Goal: Transaction & Acquisition: Download file/media

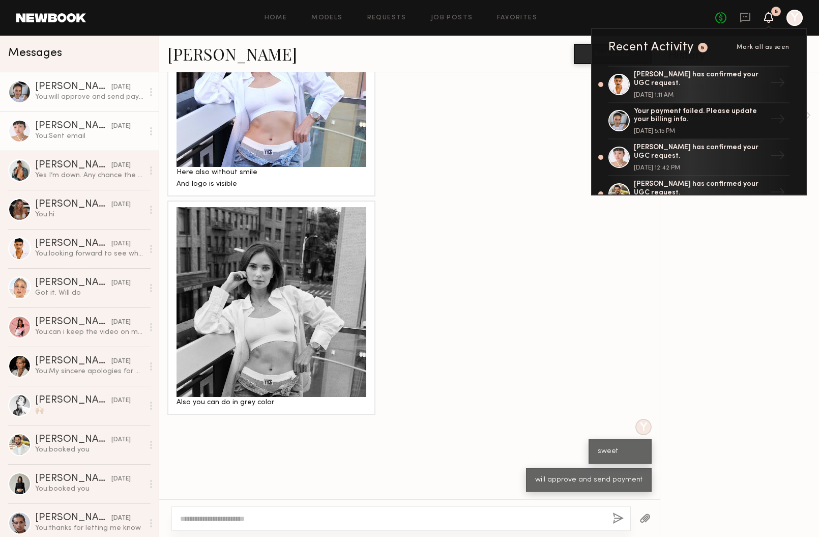
click at [88, 124] on div "[PERSON_NAME]" at bounding box center [73, 126] width 76 height 10
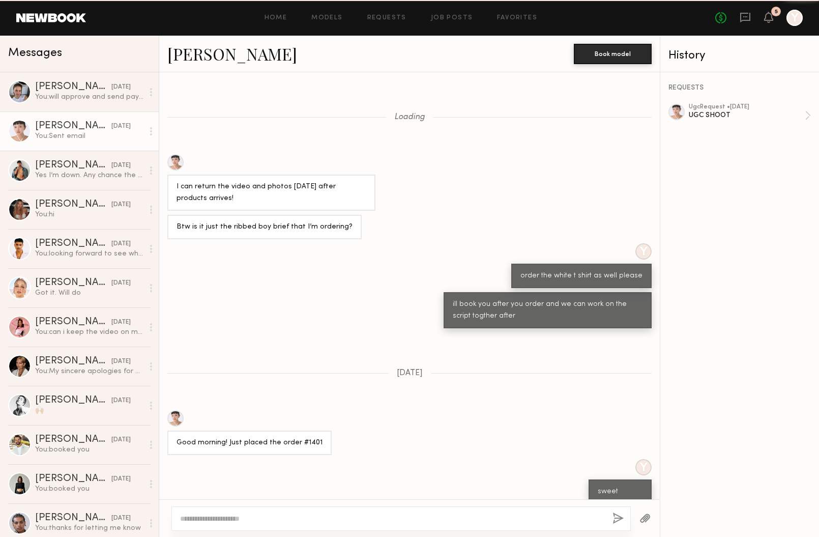
scroll to position [427, 0]
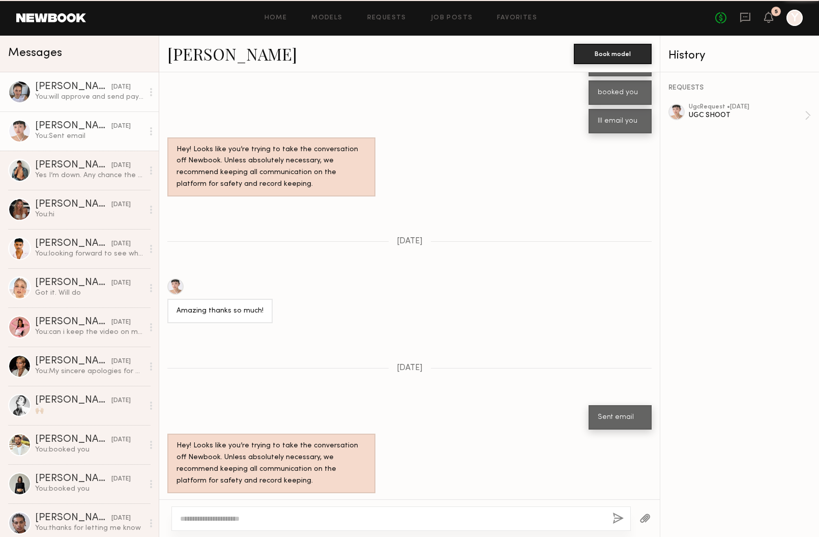
click at [93, 90] on div "[PERSON_NAME]" at bounding box center [73, 87] width 76 height 10
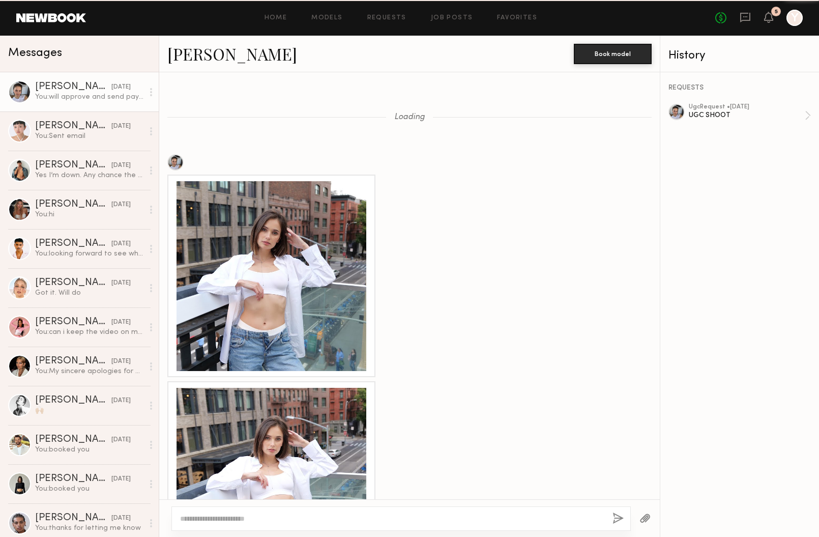
scroll to position [1063, 0]
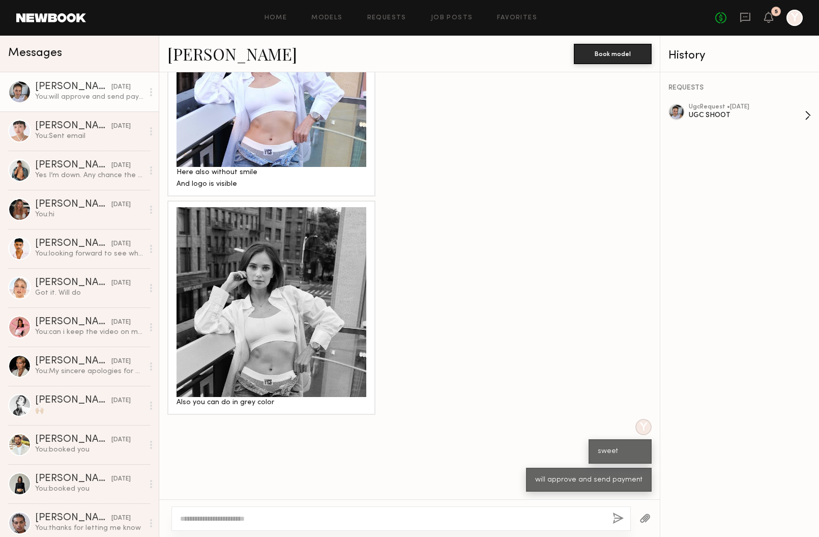
click at [734, 122] on div "ugc Request • 08/21/2025 UGC SHOOT" at bounding box center [747, 115] width 116 height 23
drag, startPoint x: 162, startPoint y: 53, endPoint x: 227, endPoint y: 52, distance: 65.6
click at [227, 52] on div "Tanya A. Book model" at bounding box center [409, 54] width 501 height 37
copy link "[PERSON_NAME]"
click at [712, 114] on div "UGC SHOOT" at bounding box center [747, 115] width 116 height 10
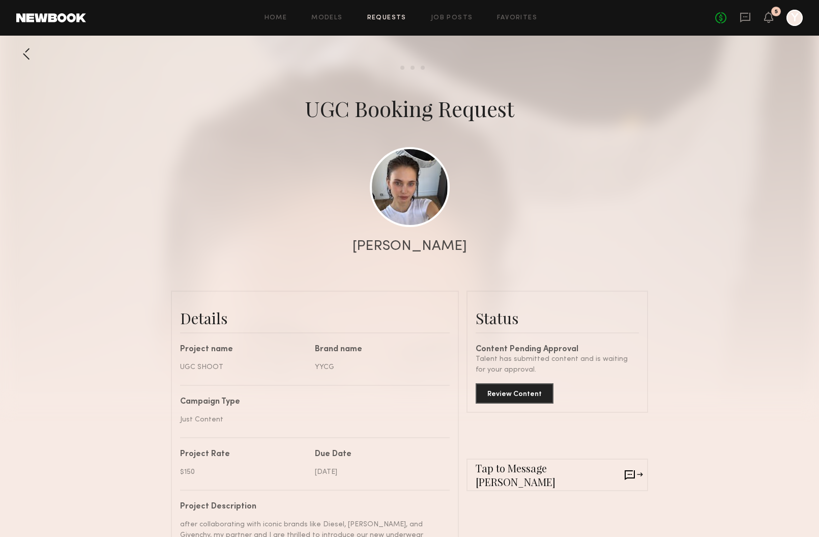
click at [798, 18] on div at bounding box center [795, 18] width 16 height 16
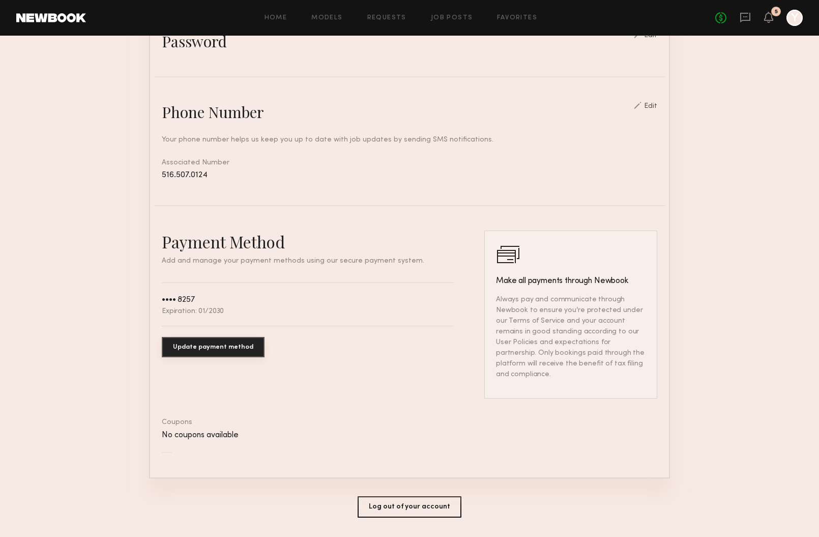
click at [192, 343] on button "Update payment method" at bounding box center [213, 347] width 103 height 20
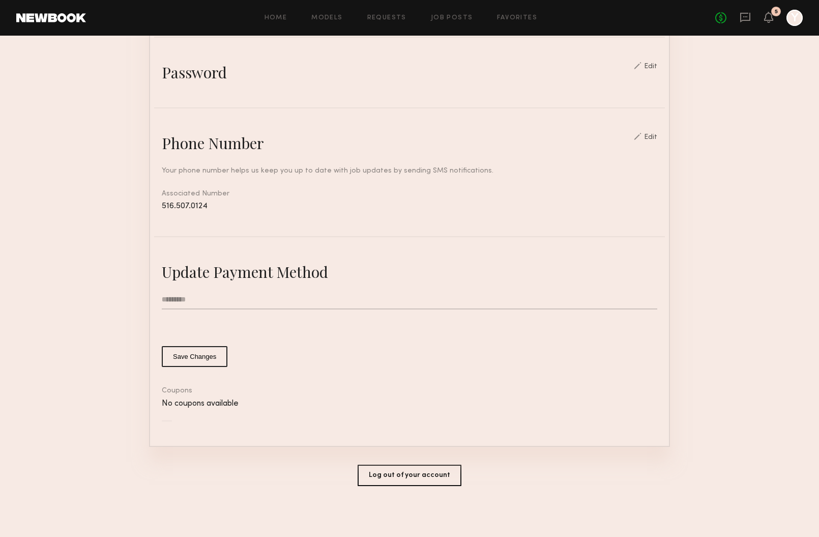
scroll to position [352, 0]
click at [194, 306] on input "text" at bounding box center [410, 301] width 496 height 19
type input "**********"
type input "*"
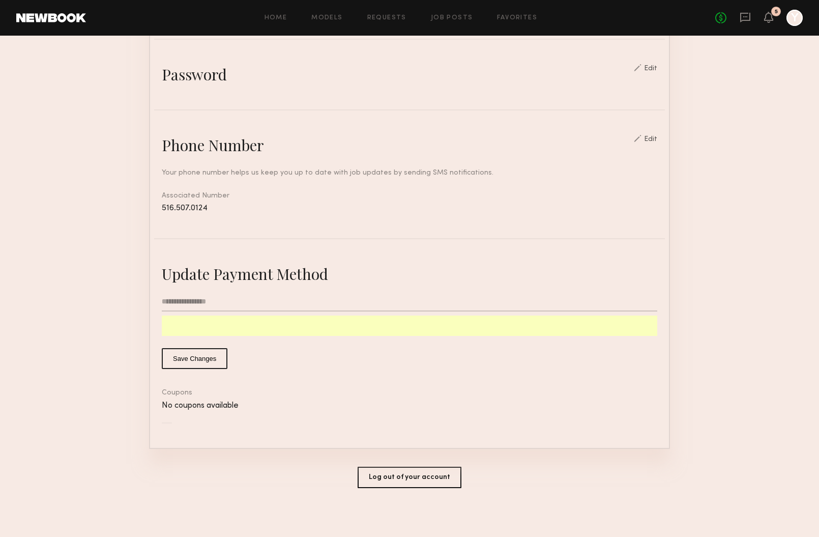
click at [202, 358] on button "Save Changes" at bounding box center [195, 358] width 66 height 21
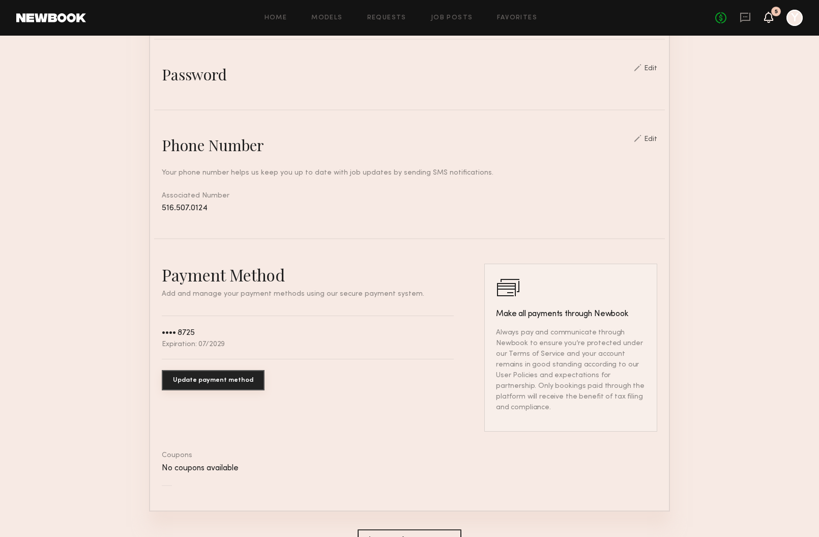
click at [767, 17] on icon at bounding box center [769, 16] width 8 height 7
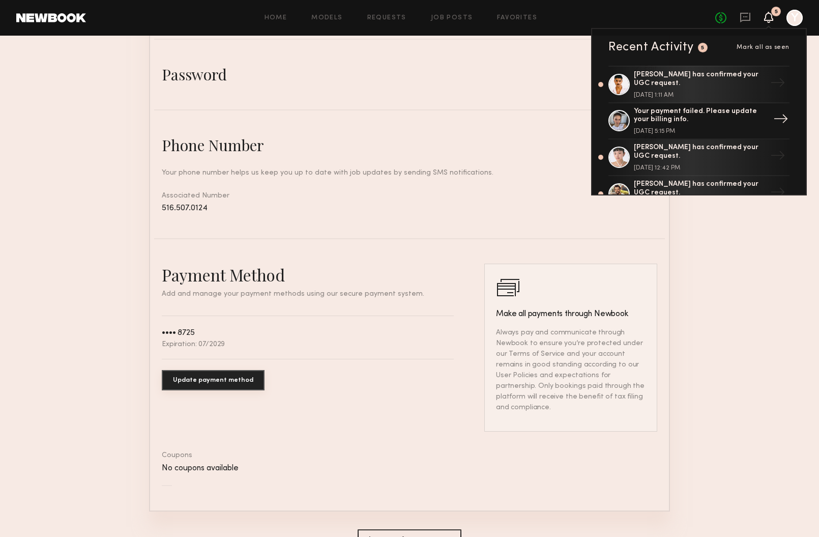
click at [685, 125] on div "Your payment failed. Please update your billing info. September 01, 2025 @ 5:15…" at bounding box center [700, 120] width 132 height 27
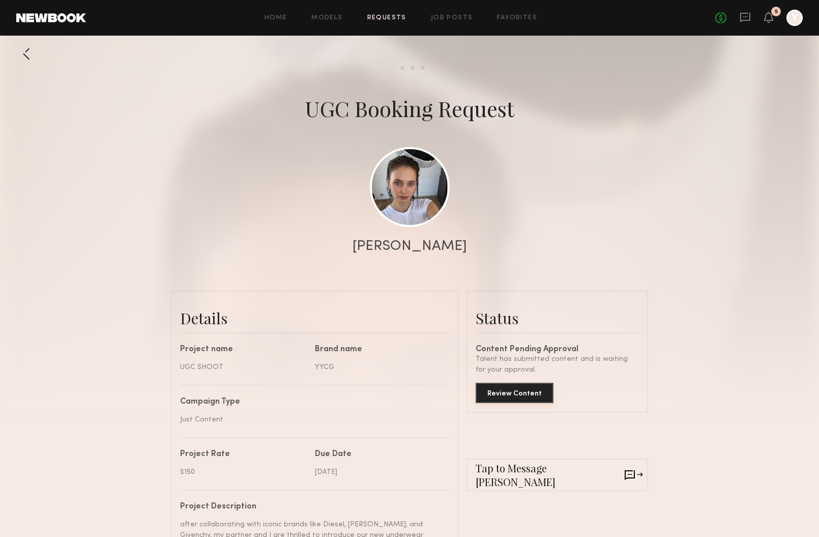
click at [493, 402] on button "Review Content" at bounding box center [515, 393] width 78 height 20
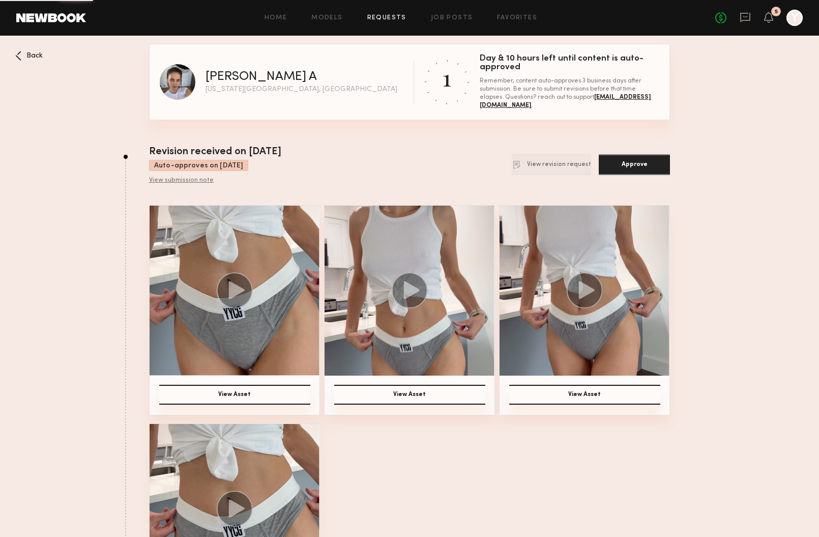
click at [646, 169] on button "Approve" at bounding box center [634, 164] width 71 height 21
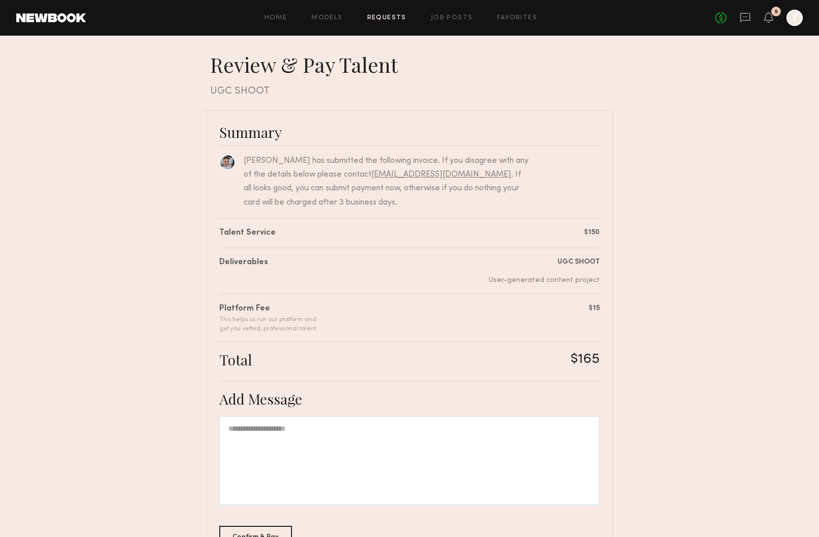
scroll to position [75, 0]
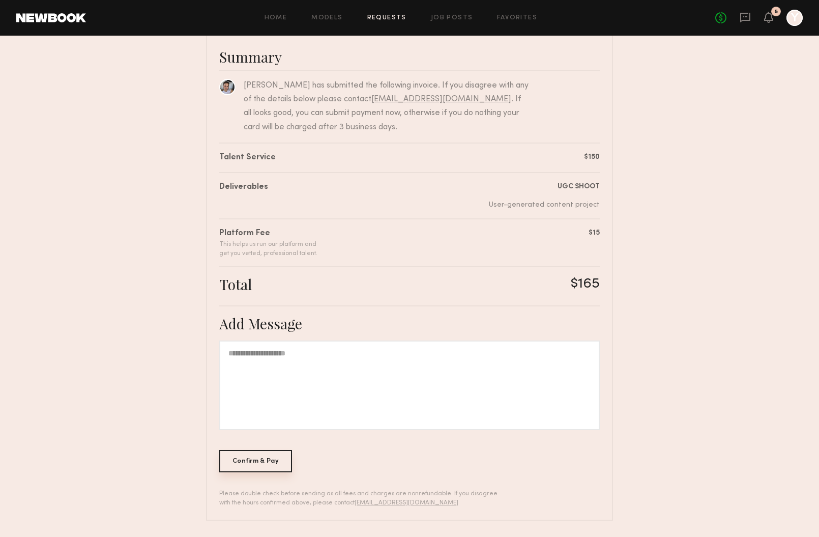
click at [257, 466] on div "Confirm & Pay" at bounding box center [255, 461] width 73 height 22
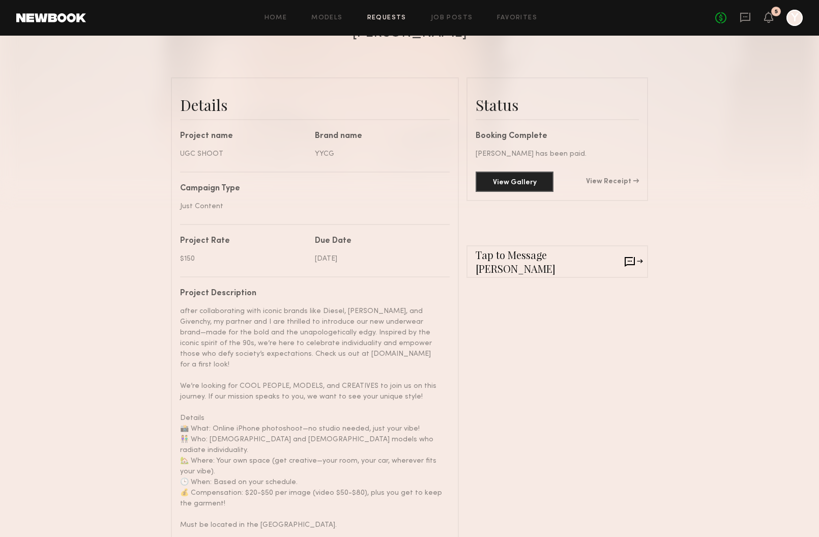
scroll to position [287, 0]
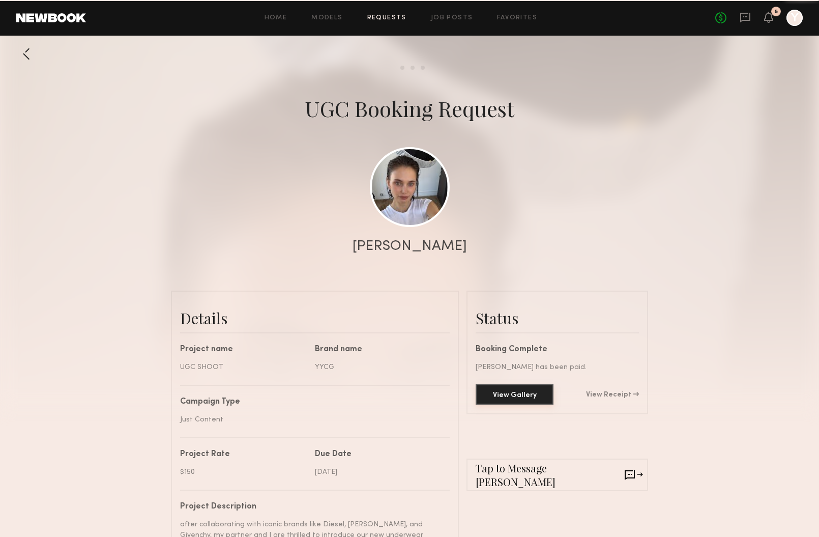
click at [525, 392] on button "View Gallery" at bounding box center [515, 394] width 78 height 20
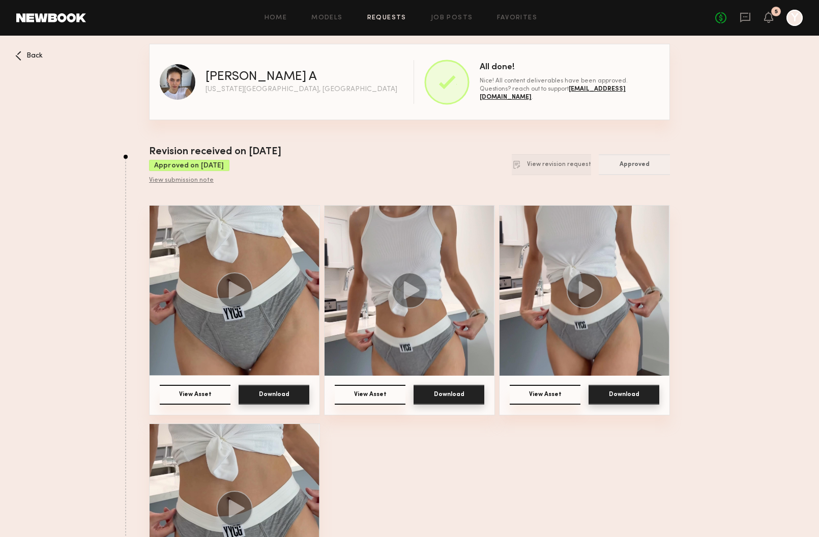
click at [270, 396] on button "Download" at bounding box center [274, 395] width 71 height 20
click at [457, 399] on button "Download" at bounding box center [449, 395] width 71 height 20
click at [640, 397] on button "Download" at bounding box center [624, 395] width 71 height 20
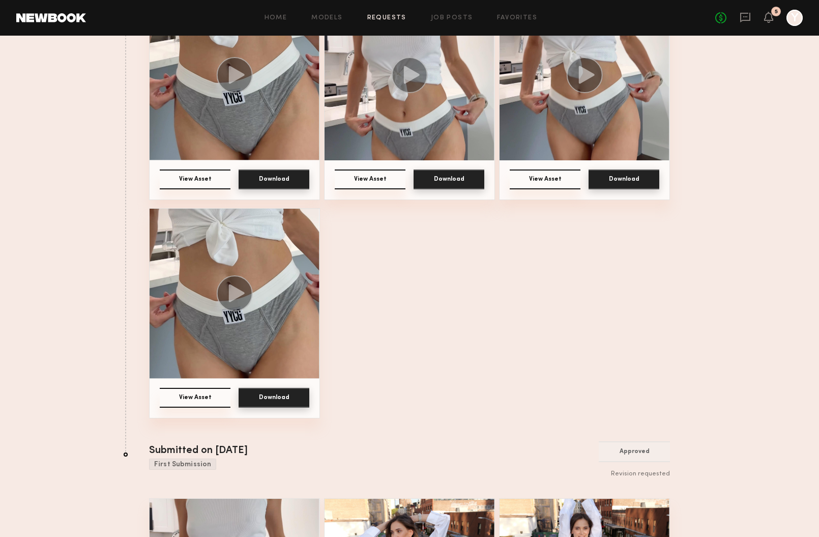
scroll to position [227, 0]
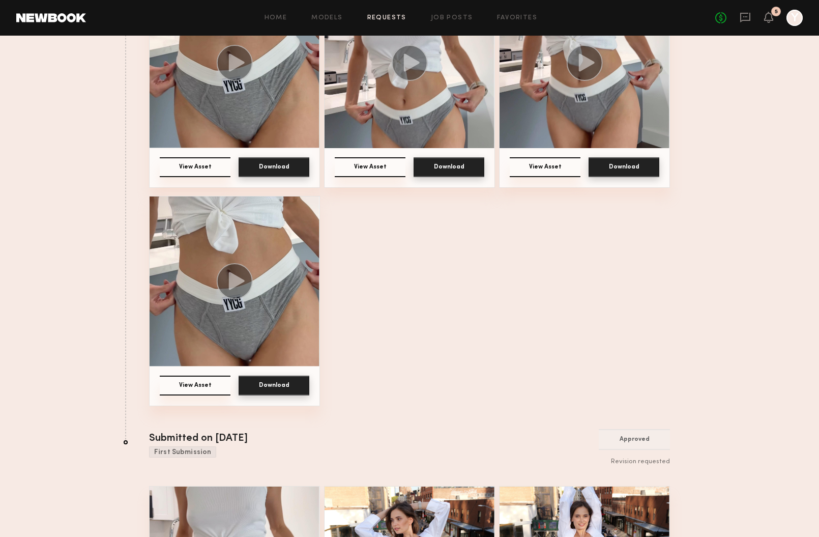
click at [261, 381] on button "Download" at bounding box center [274, 386] width 71 height 20
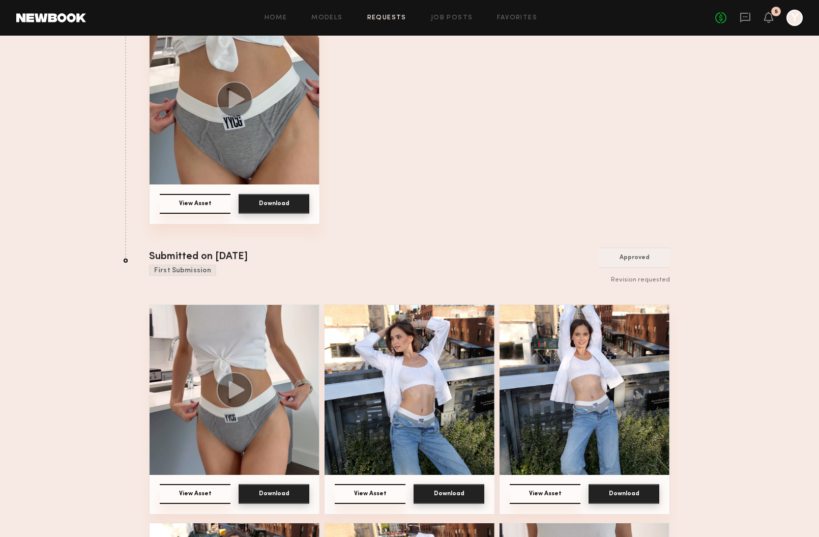
scroll to position [601, 0]
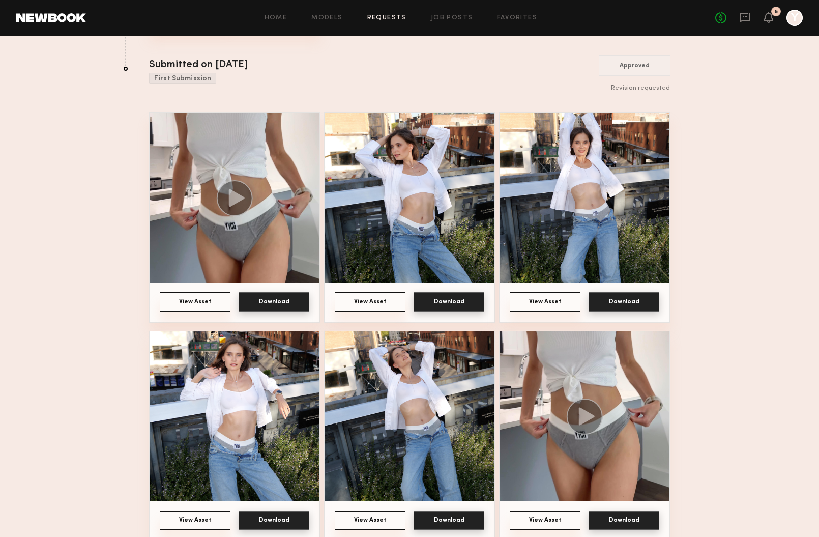
click at [273, 304] on button "Download" at bounding box center [274, 302] width 71 height 20
click at [445, 299] on button "Download" at bounding box center [449, 302] width 71 height 20
click at [439, 302] on button "Download" at bounding box center [449, 302] width 71 height 20
click at [441, 307] on button "Download" at bounding box center [449, 302] width 71 height 20
click at [632, 304] on button "Download" at bounding box center [624, 302] width 71 height 20
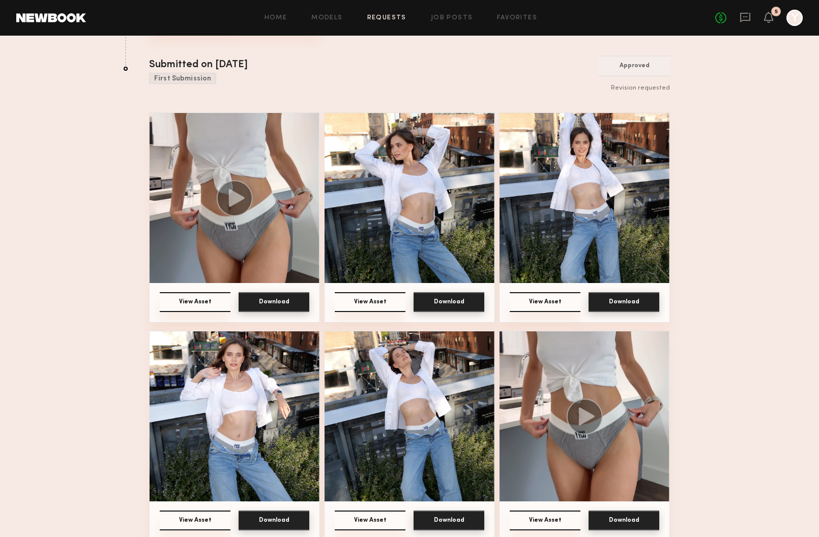
scroll to position [612, 0]
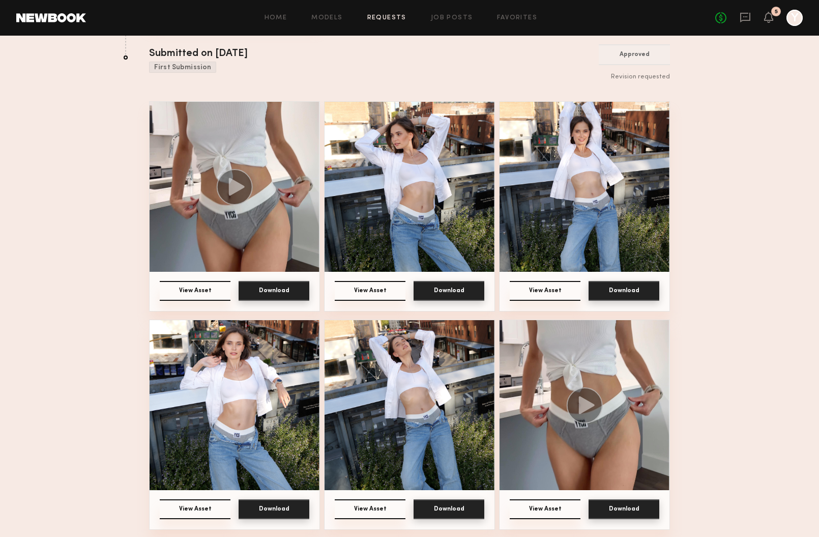
click at [622, 503] on button "Download" at bounding box center [624, 509] width 71 height 20
click at [453, 506] on button "Download" at bounding box center [449, 509] width 71 height 20
click at [271, 504] on button "Download" at bounding box center [274, 509] width 71 height 20
click at [747, 15] on icon at bounding box center [745, 17] width 11 height 11
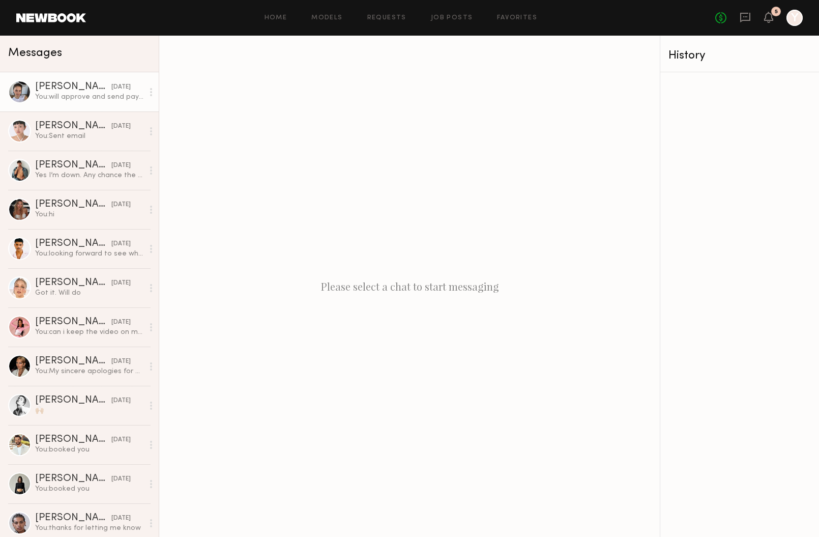
click at [47, 85] on div "[PERSON_NAME]" at bounding box center [73, 87] width 76 height 10
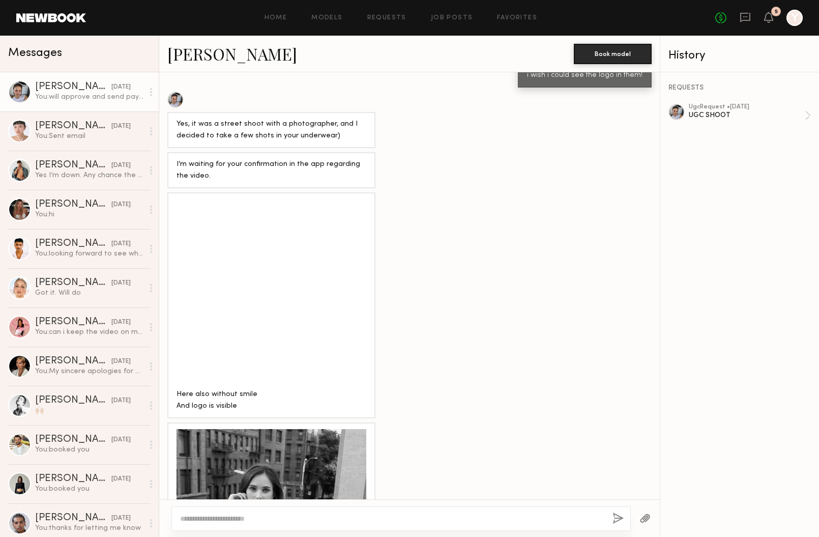
scroll to position [813, 0]
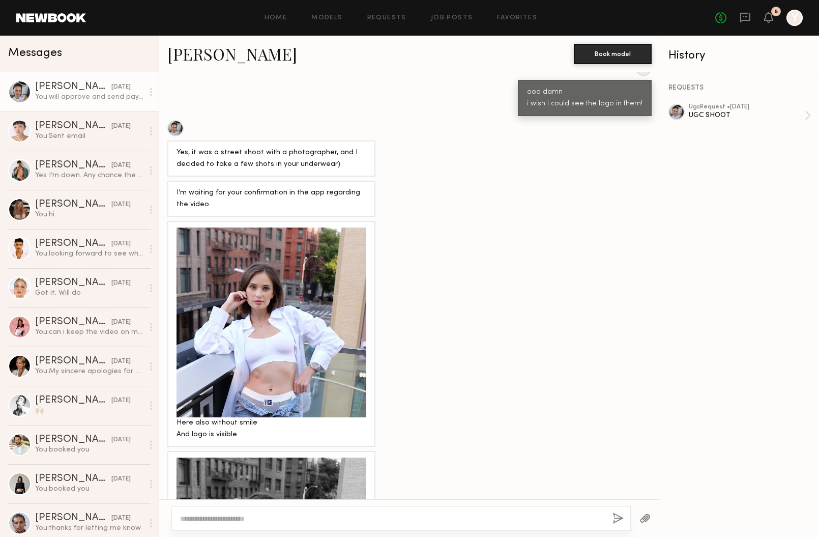
click at [294, 331] on div at bounding box center [272, 322] width 190 height 190
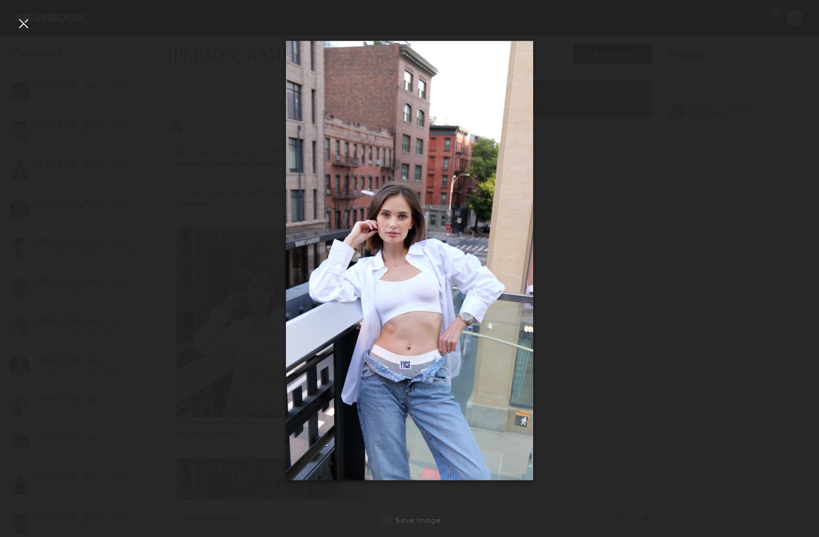
click at [22, 26] on div at bounding box center [23, 23] width 16 height 16
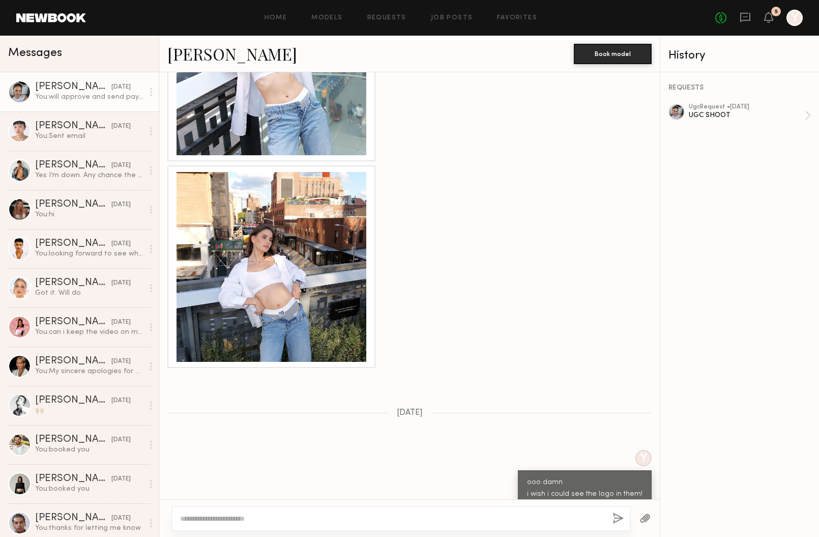
scroll to position [418, 0]
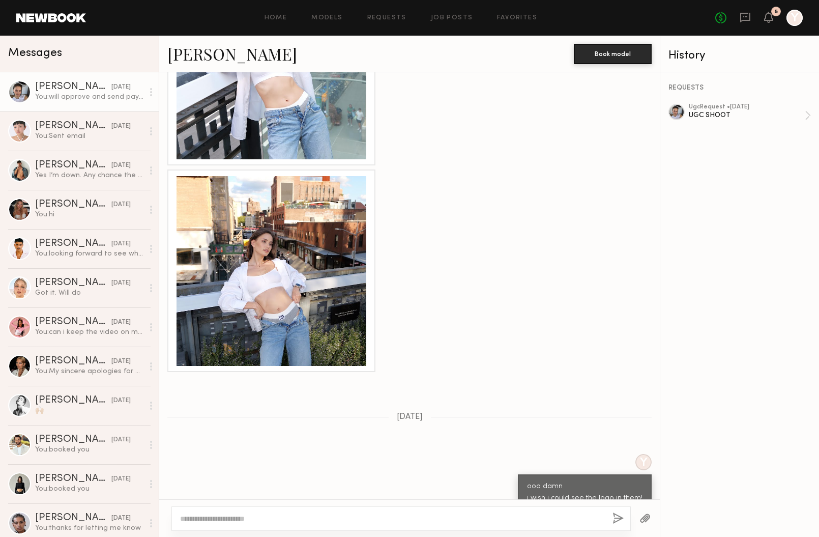
click at [321, 258] on div at bounding box center [272, 271] width 190 height 190
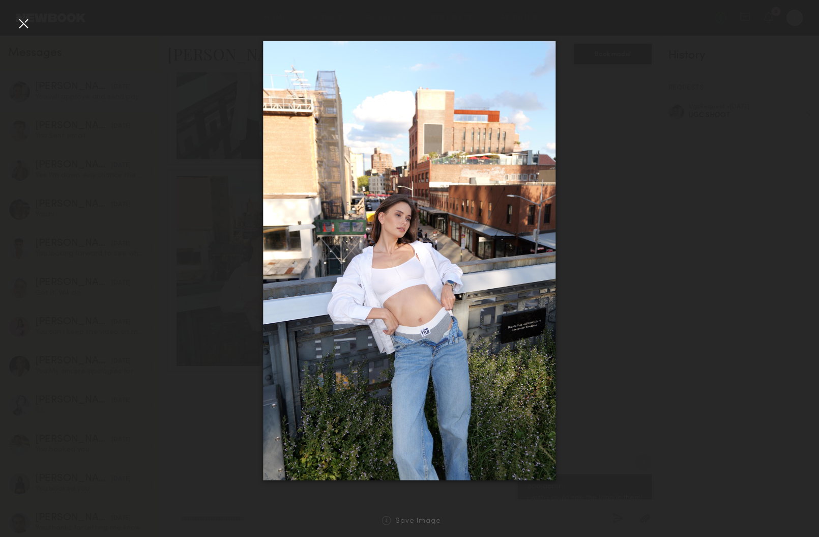
click at [23, 21] on div at bounding box center [23, 23] width 16 height 16
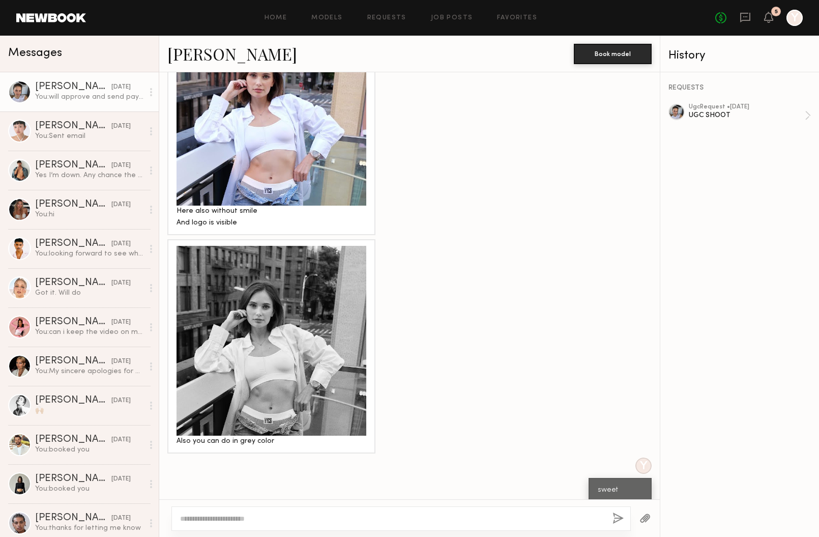
scroll to position [1044, 0]
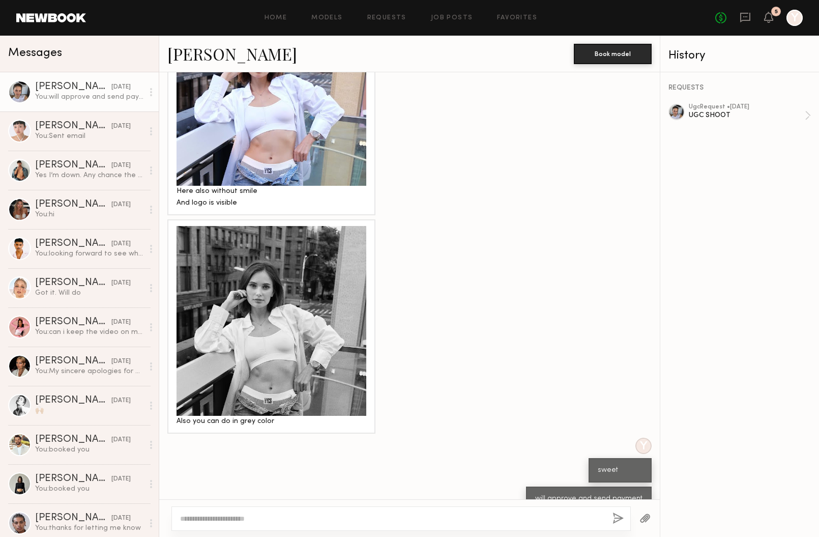
click at [275, 130] on div at bounding box center [272, 91] width 190 height 190
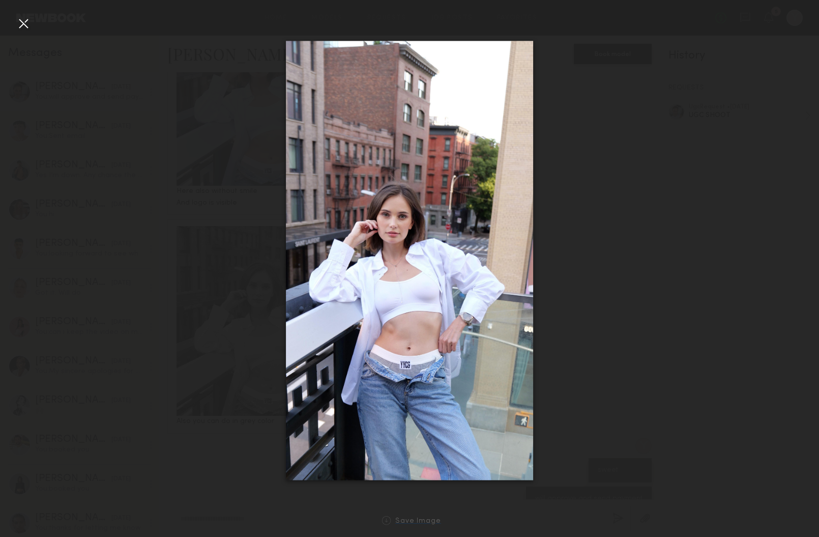
click at [412, 522] on div "Save Image" at bounding box center [418, 521] width 46 height 8
click at [163, 281] on div at bounding box center [409, 260] width 819 height 488
click at [24, 18] on div at bounding box center [23, 23] width 16 height 16
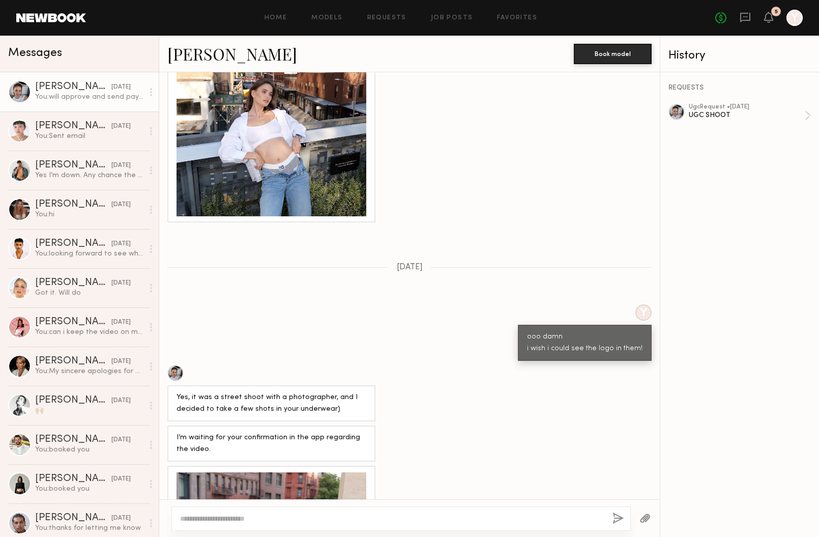
scroll to position [528, 0]
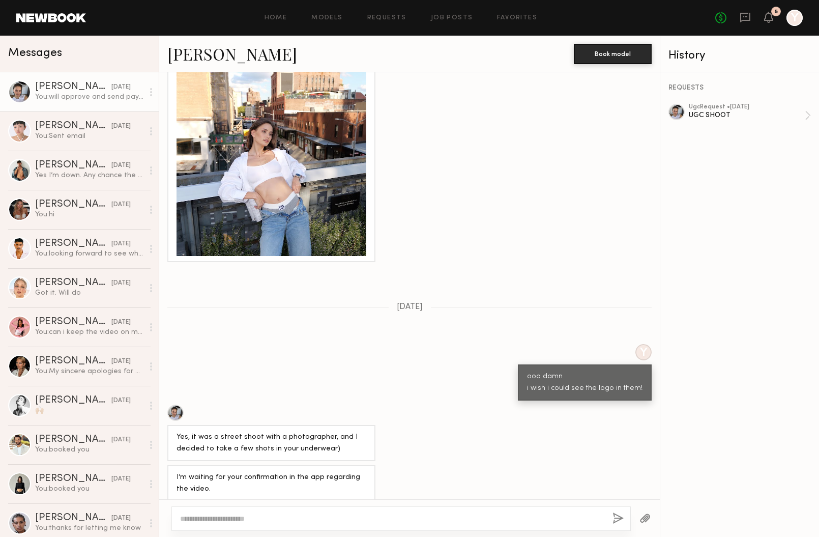
click at [331, 176] on div at bounding box center [272, 161] width 190 height 190
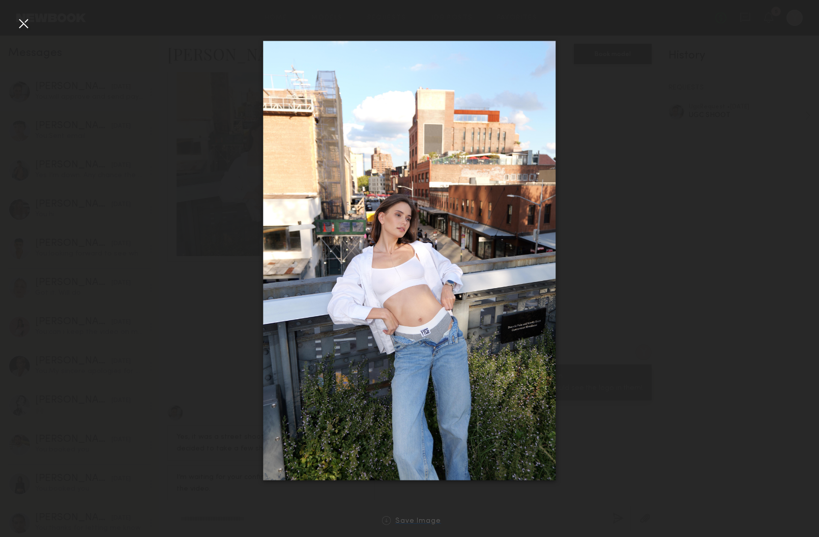
click at [418, 522] on div "Save Image" at bounding box center [418, 521] width 46 height 8
click at [420, 520] on div "Save Image" at bounding box center [418, 521] width 46 height 8
click at [408, 522] on div "Save Image" at bounding box center [418, 521] width 46 height 8
click at [25, 25] on div at bounding box center [23, 23] width 16 height 16
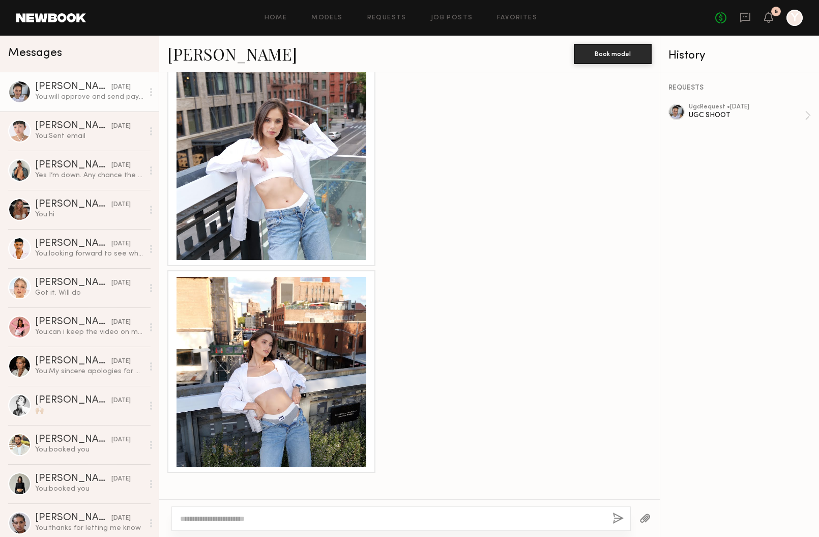
scroll to position [174, 0]
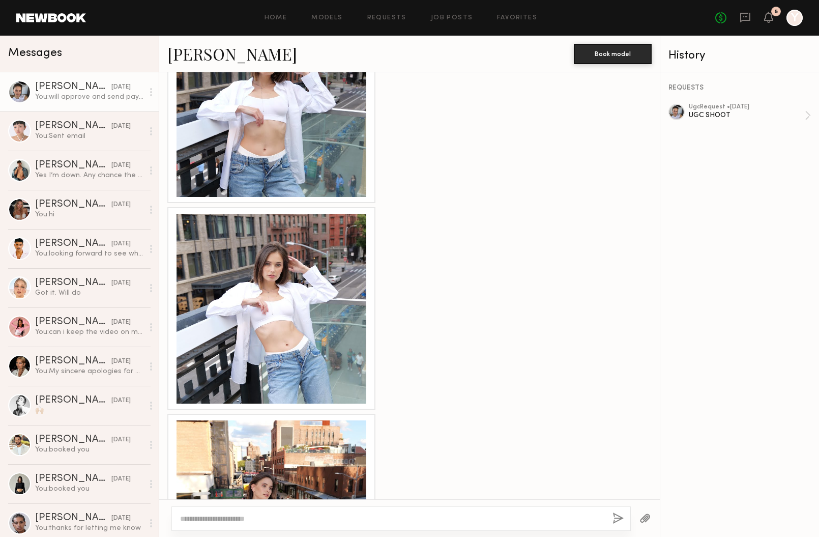
click at [294, 328] on div at bounding box center [272, 309] width 190 height 190
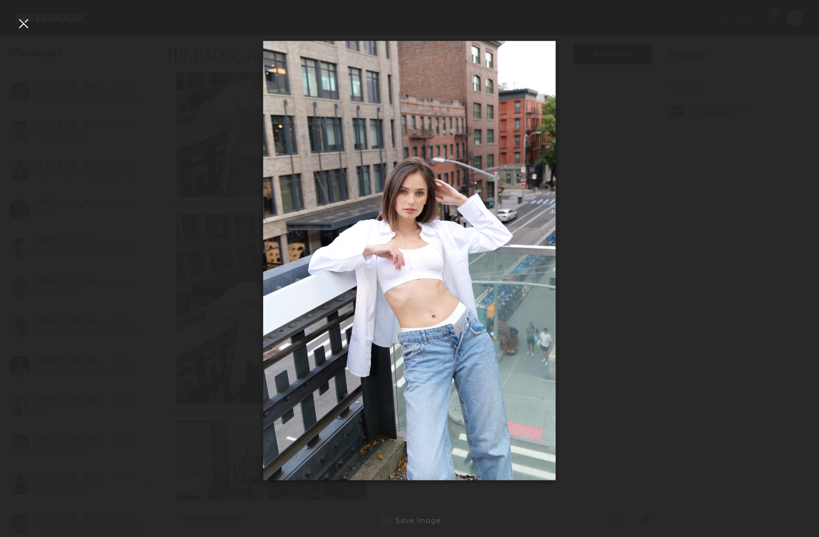
click at [396, 522] on div "Save Image" at bounding box center [418, 521] width 46 height 8
click at [388, 520] on div at bounding box center [386, 520] width 9 height 9
click at [22, 22] on div at bounding box center [23, 23] width 16 height 16
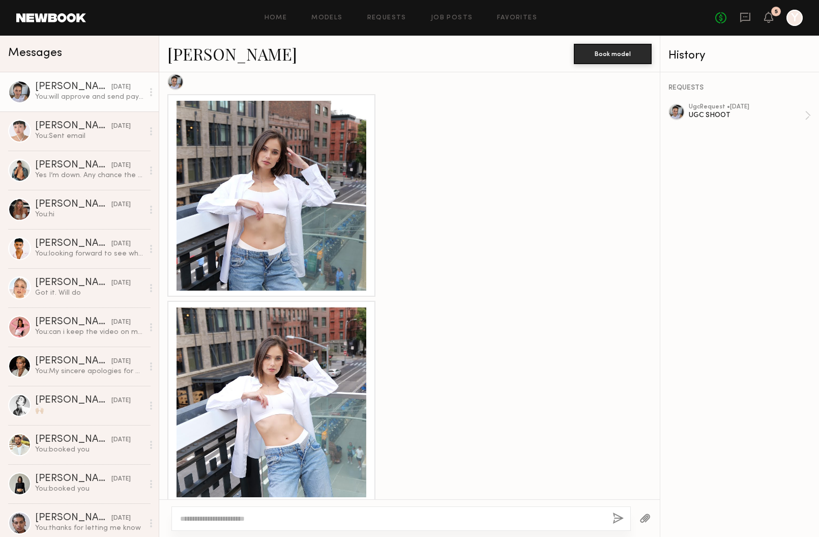
scroll to position [74, 0]
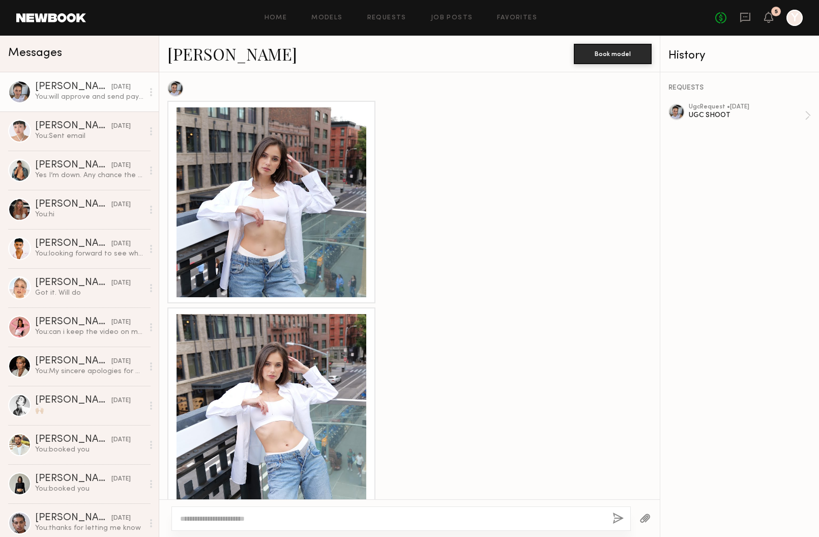
click at [226, 212] on div at bounding box center [272, 202] width 190 height 190
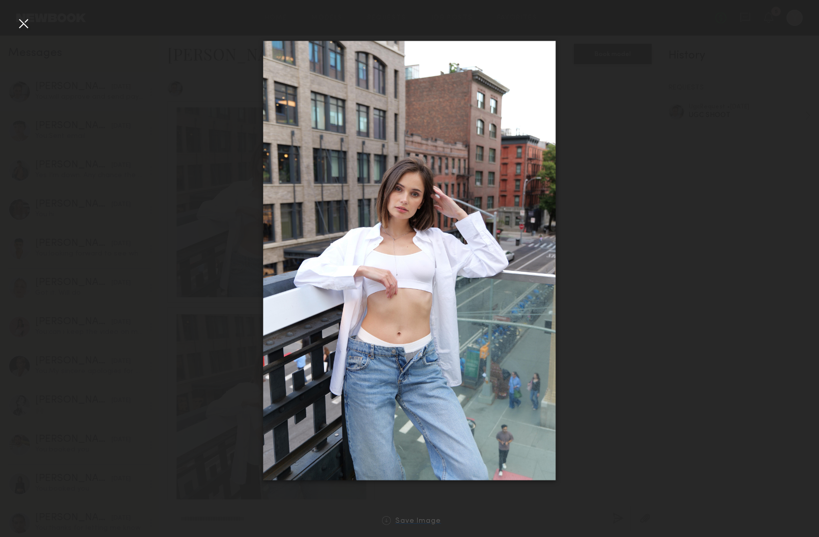
click at [387, 519] on div at bounding box center [386, 520] width 9 height 9
click at [387, 518] on div at bounding box center [386, 520] width 9 height 9
